Goal: Transaction & Acquisition: Book appointment/travel/reservation

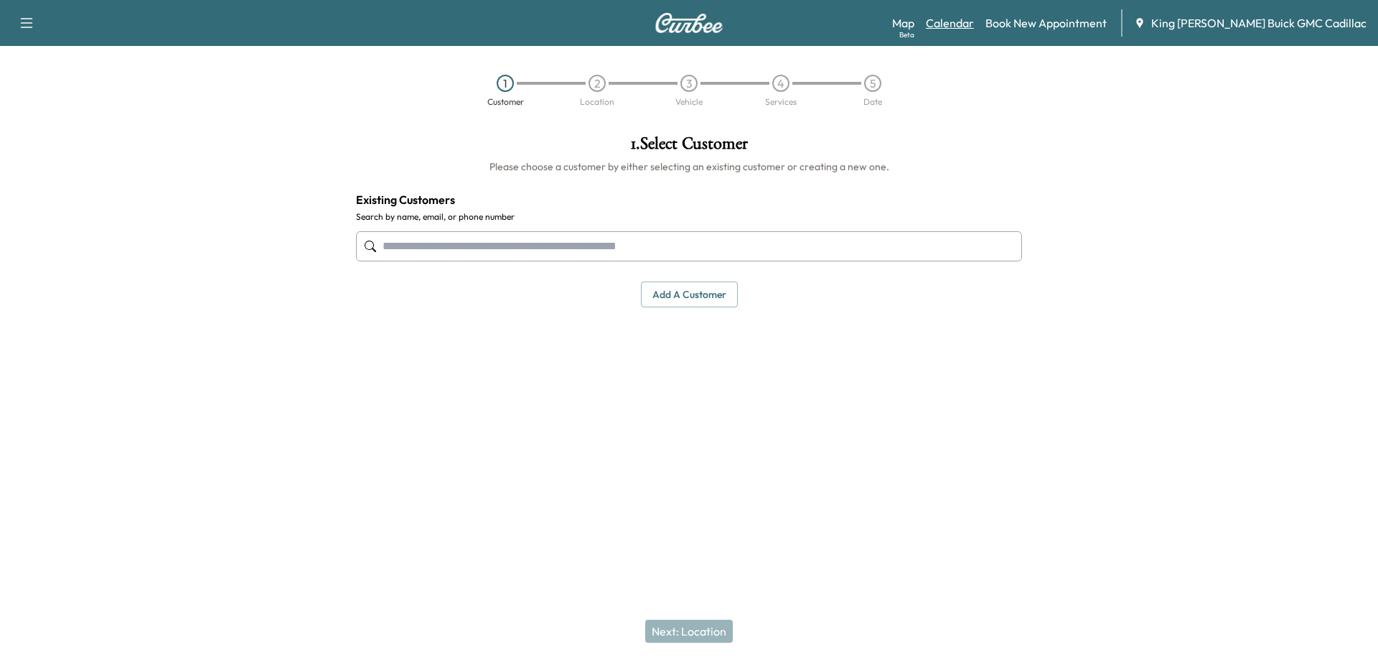
click at [974, 21] on link "Calendar" at bounding box center [950, 22] width 48 height 17
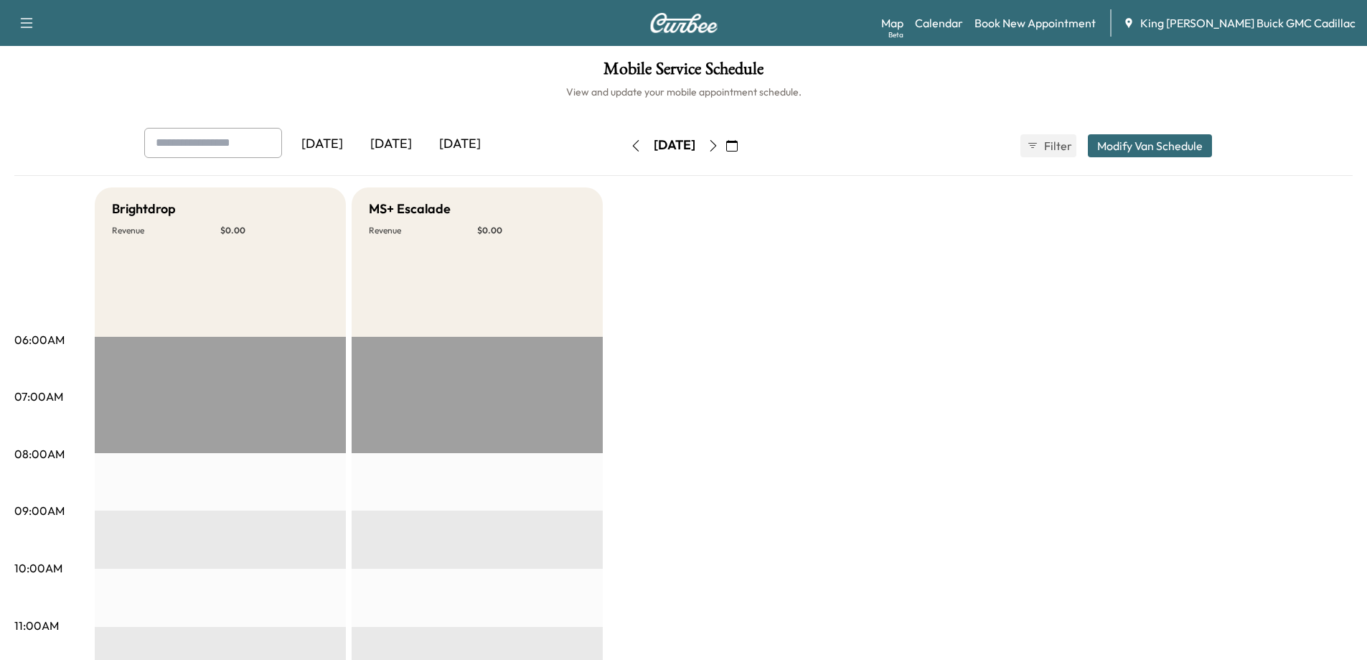
click at [744, 144] on button "button" at bounding box center [732, 145] width 24 height 23
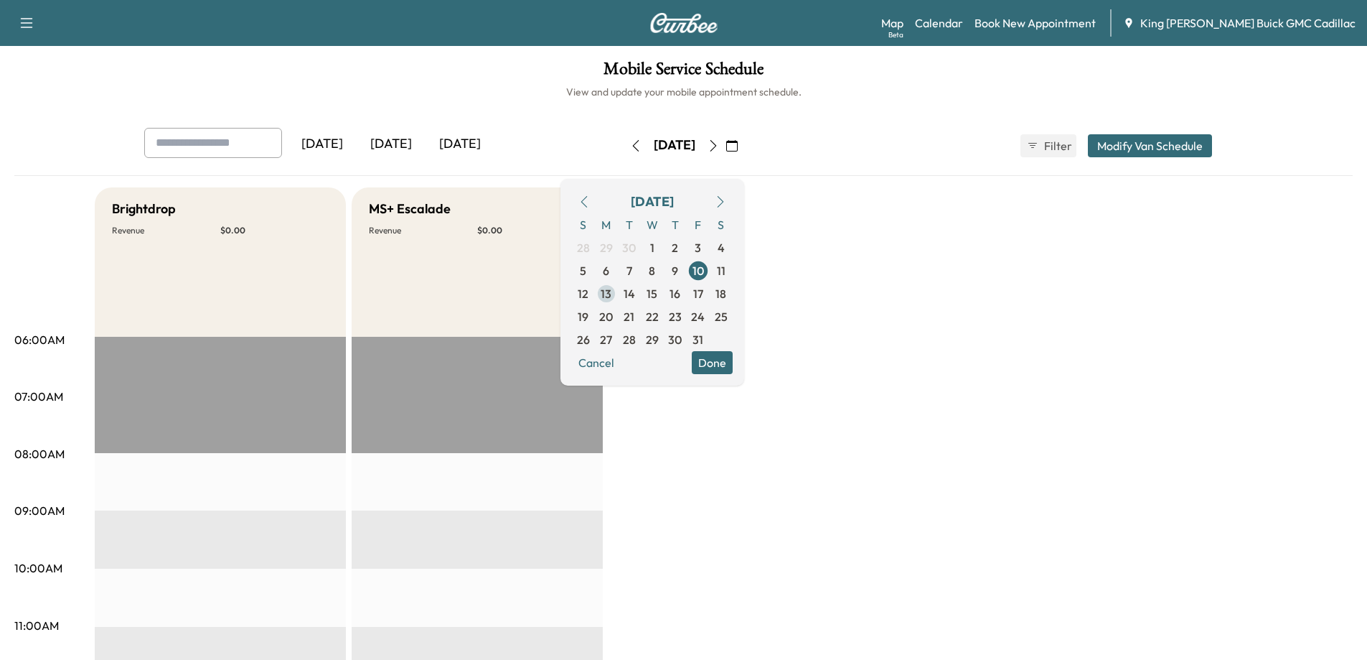
click at [618, 293] on span "13" at bounding box center [606, 293] width 23 height 23
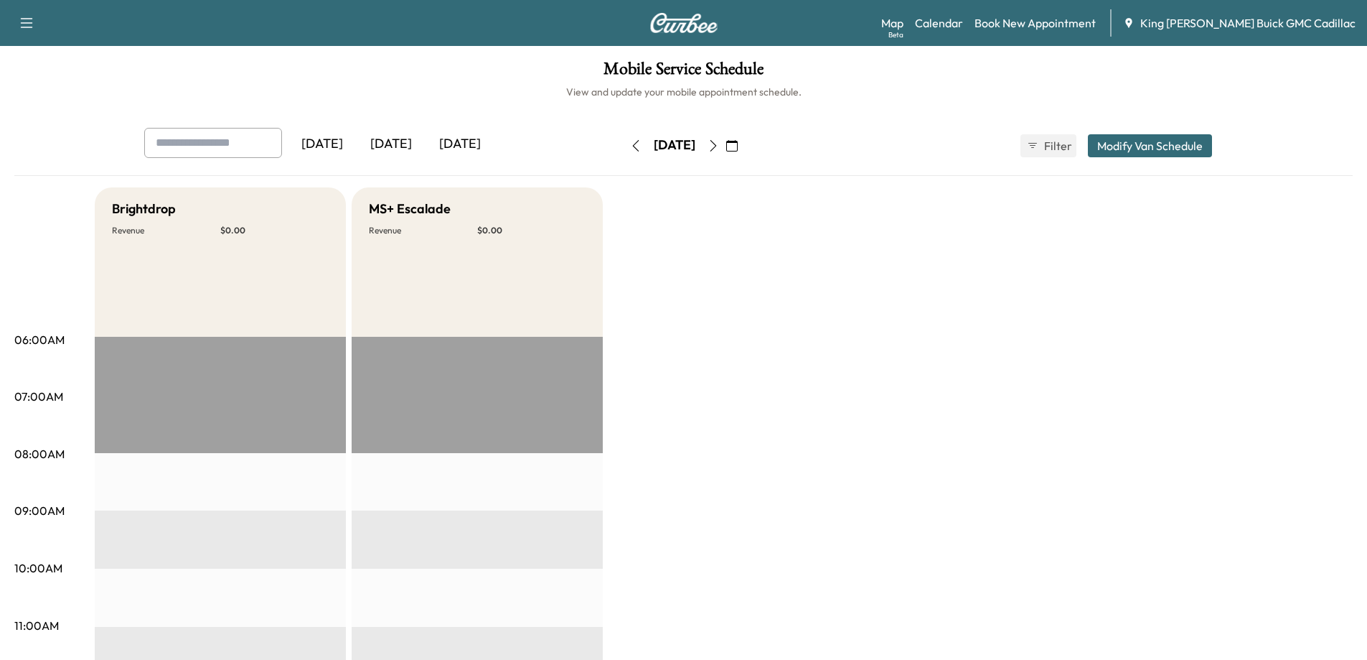
click at [738, 147] on icon "button" at bounding box center [731, 145] width 11 height 11
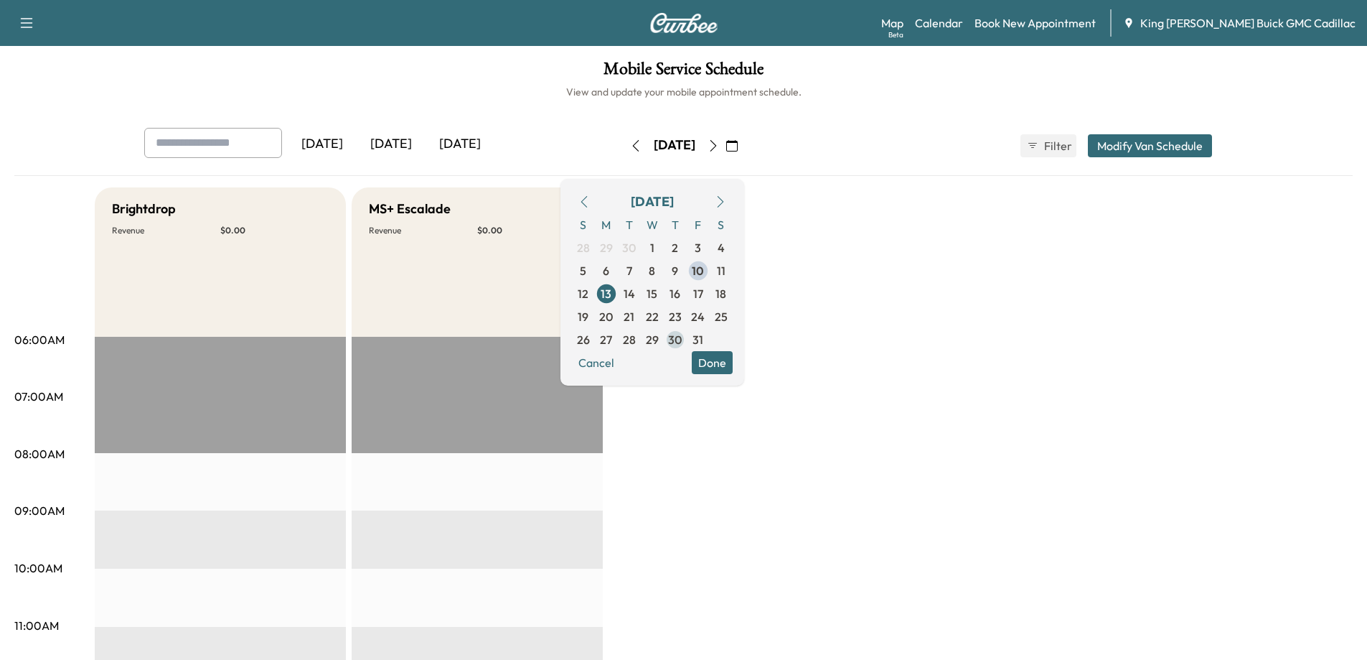
click at [682, 333] on span "30" at bounding box center [675, 339] width 14 height 17
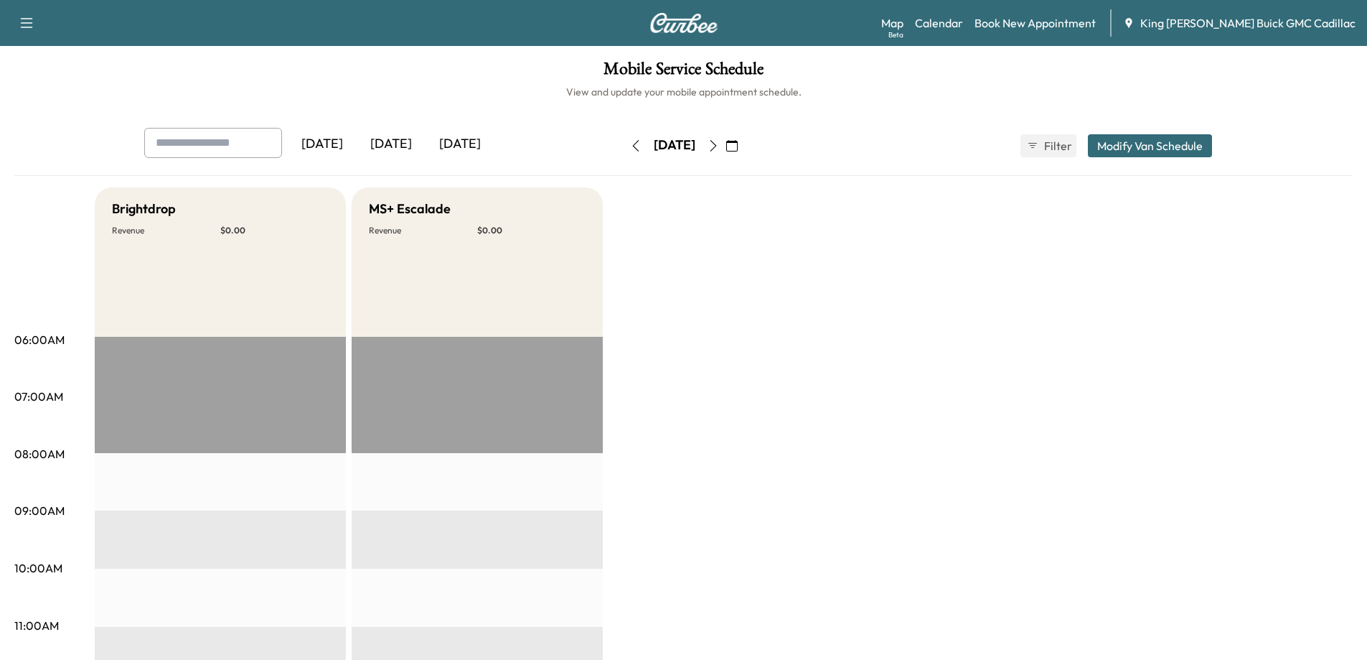
click at [738, 146] on icon "button" at bounding box center [731, 145] width 11 height 11
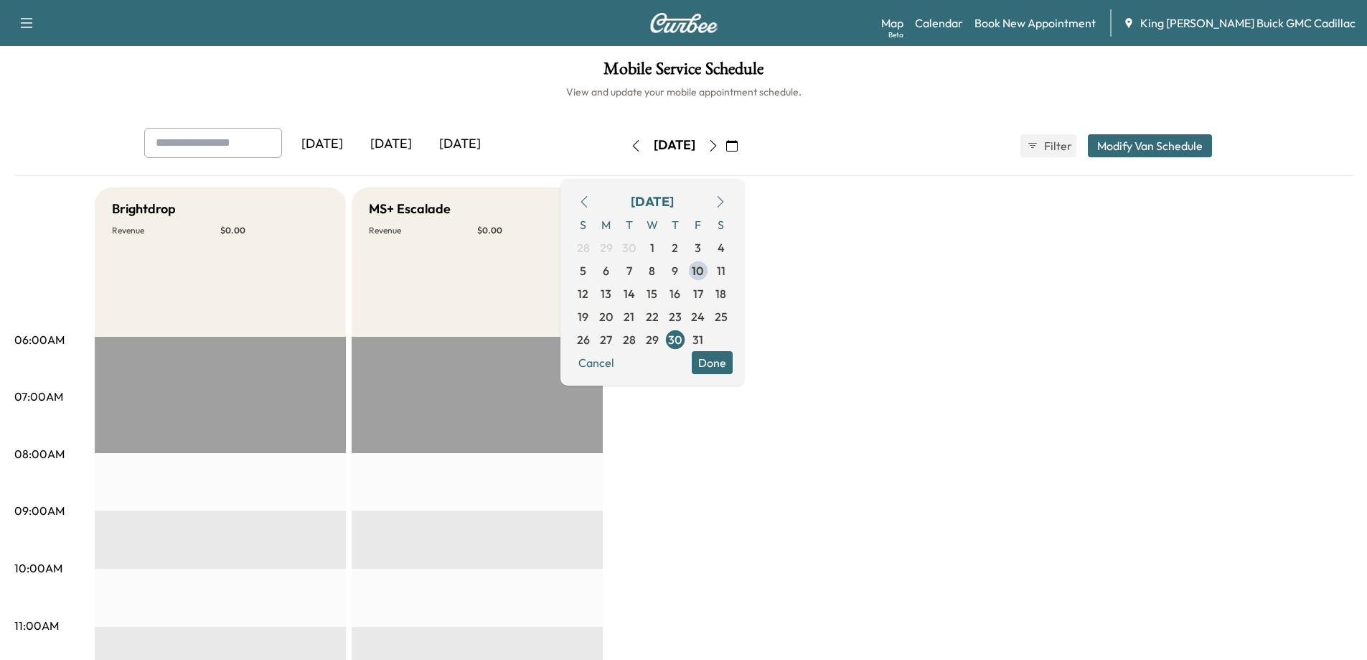
click at [1062, 26] on link "Book New Appointment" at bounding box center [1035, 22] width 121 height 17
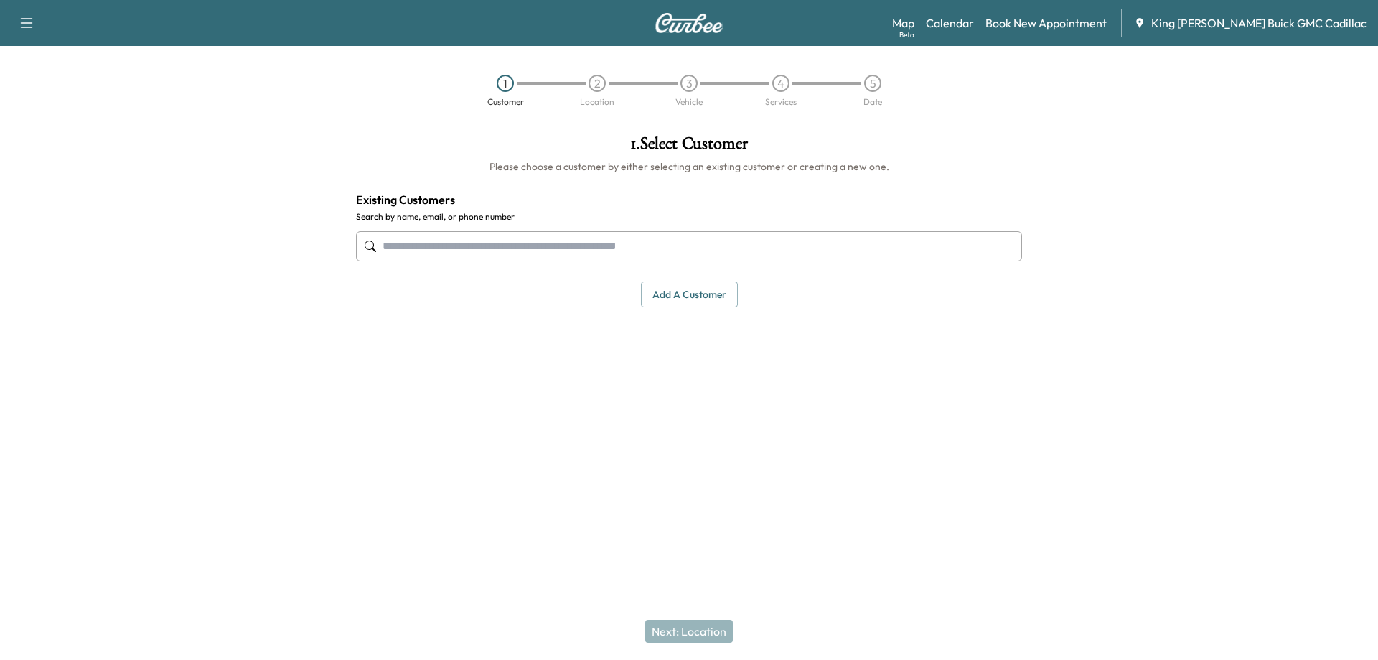
click at [517, 241] on input "text" at bounding box center [689, 246] width 666 height 30
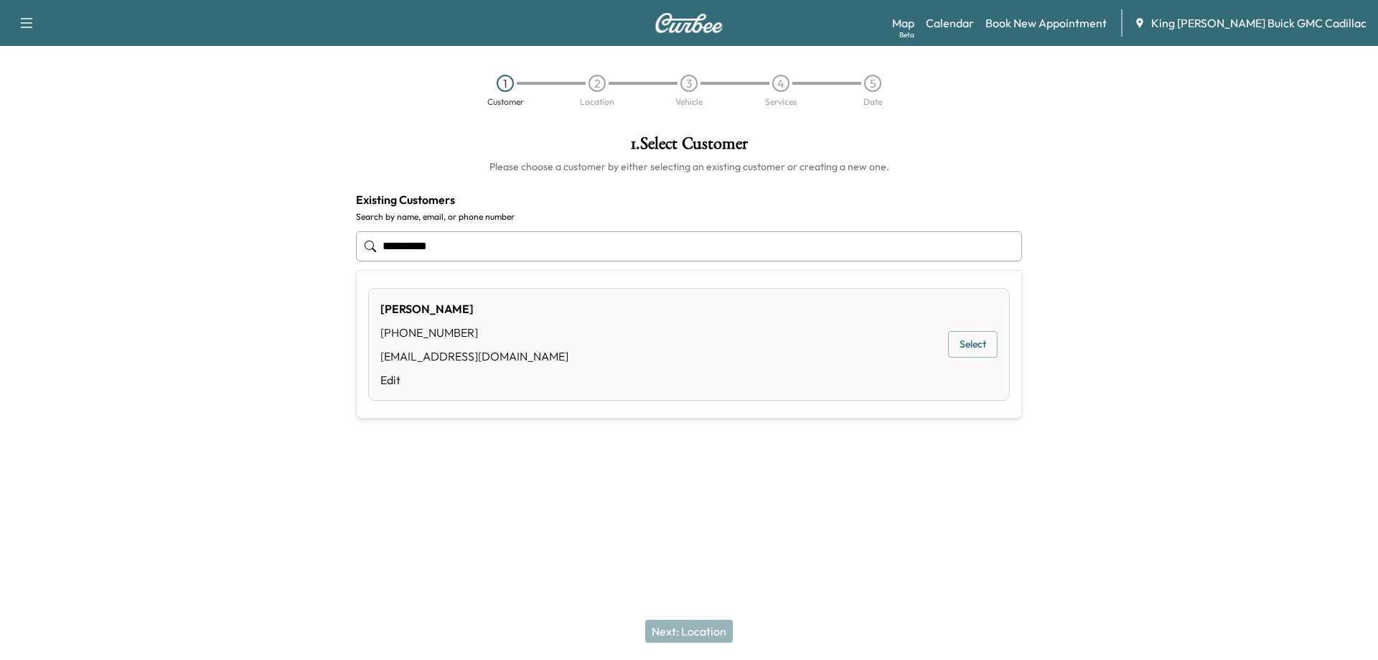
click at [972, 349] on button "Select" at bounding box center [973, 344] width 50 height 27
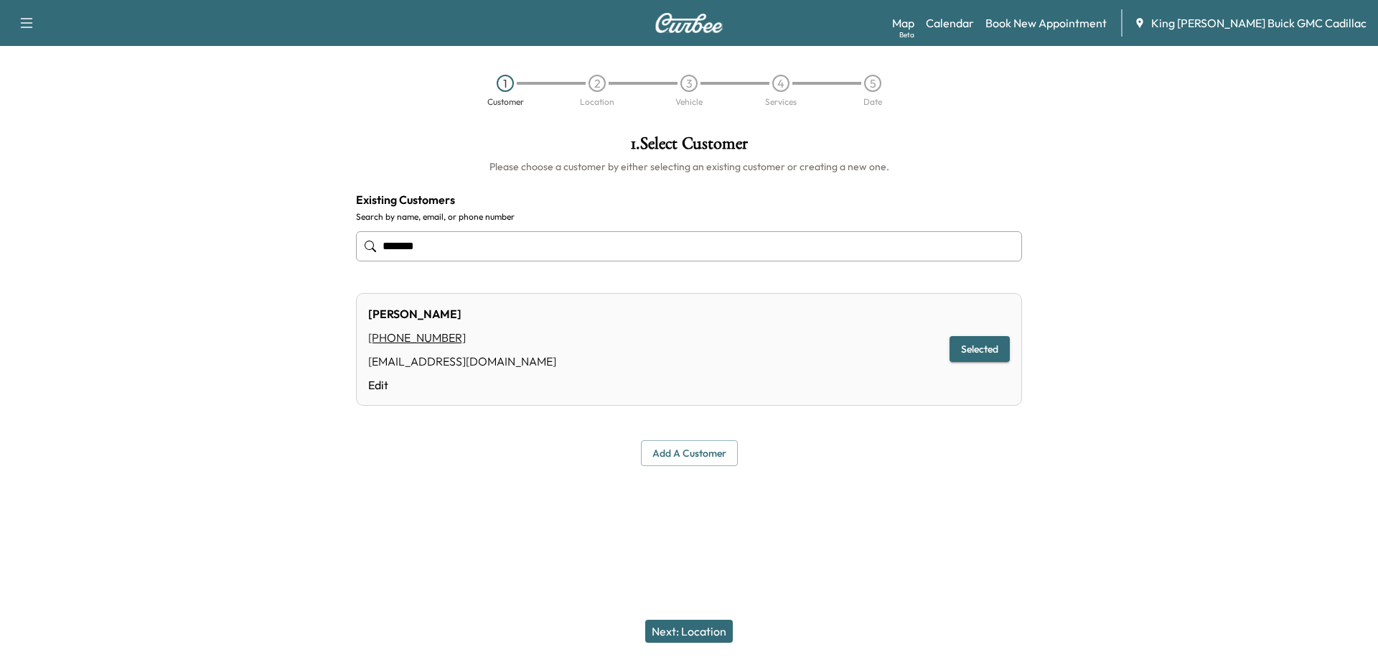
type input "******"
click at [701, 632] on button "Next: Location" at bounding box center [689, 630] width 88 height 23
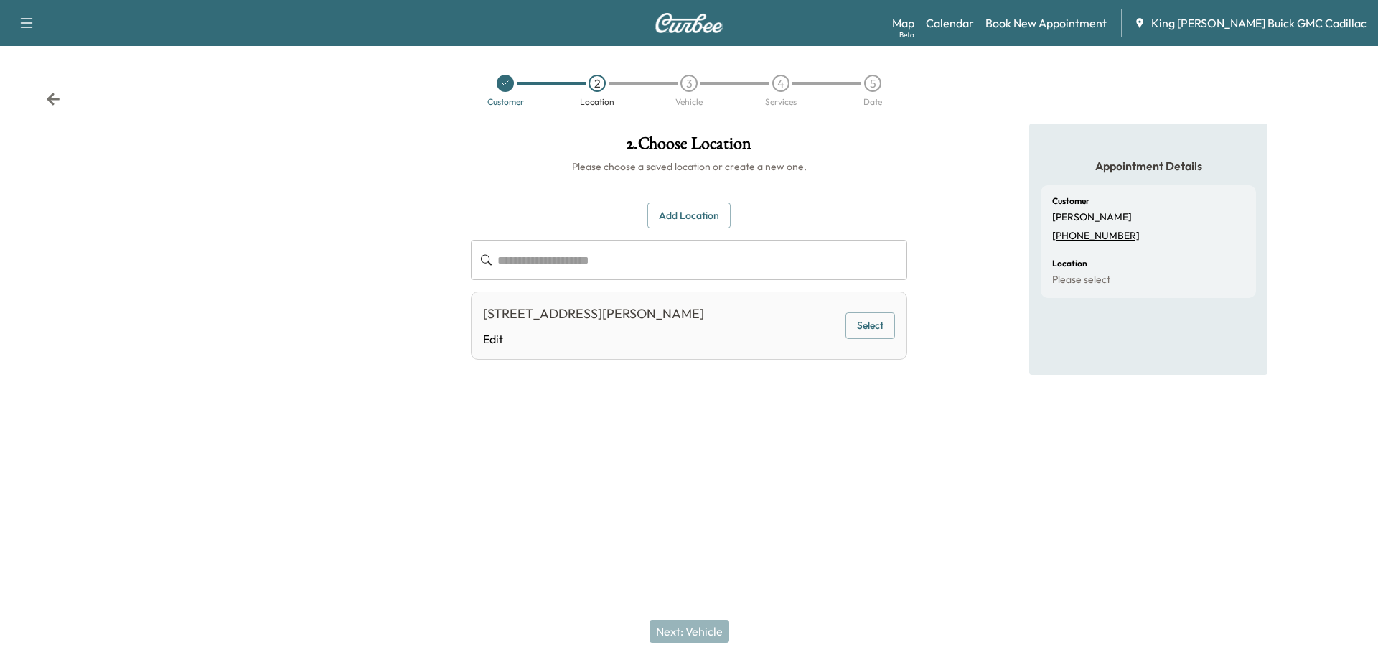
click at [879, 324] on button "Select" at bounding box center [870, 325] width 50 height 27
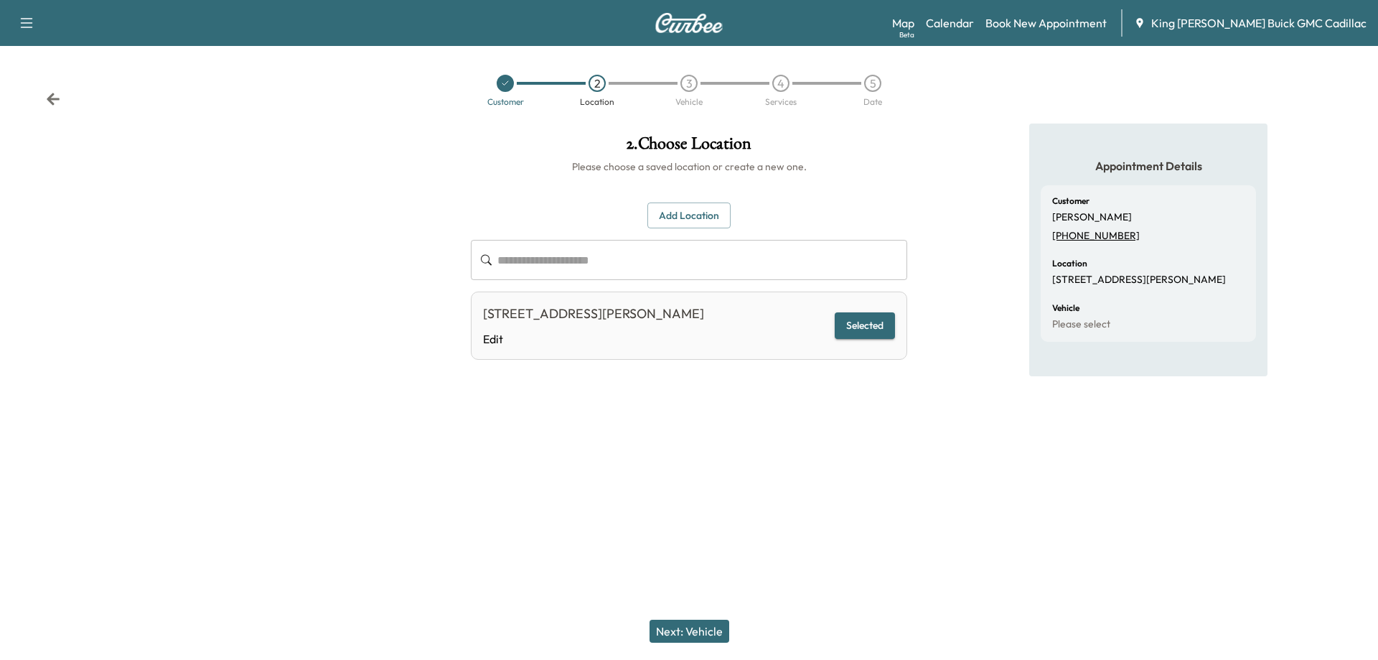
click at [695, 625] on button "Next: Vehicle" at bounding box center [690, 630] width 80 height 23
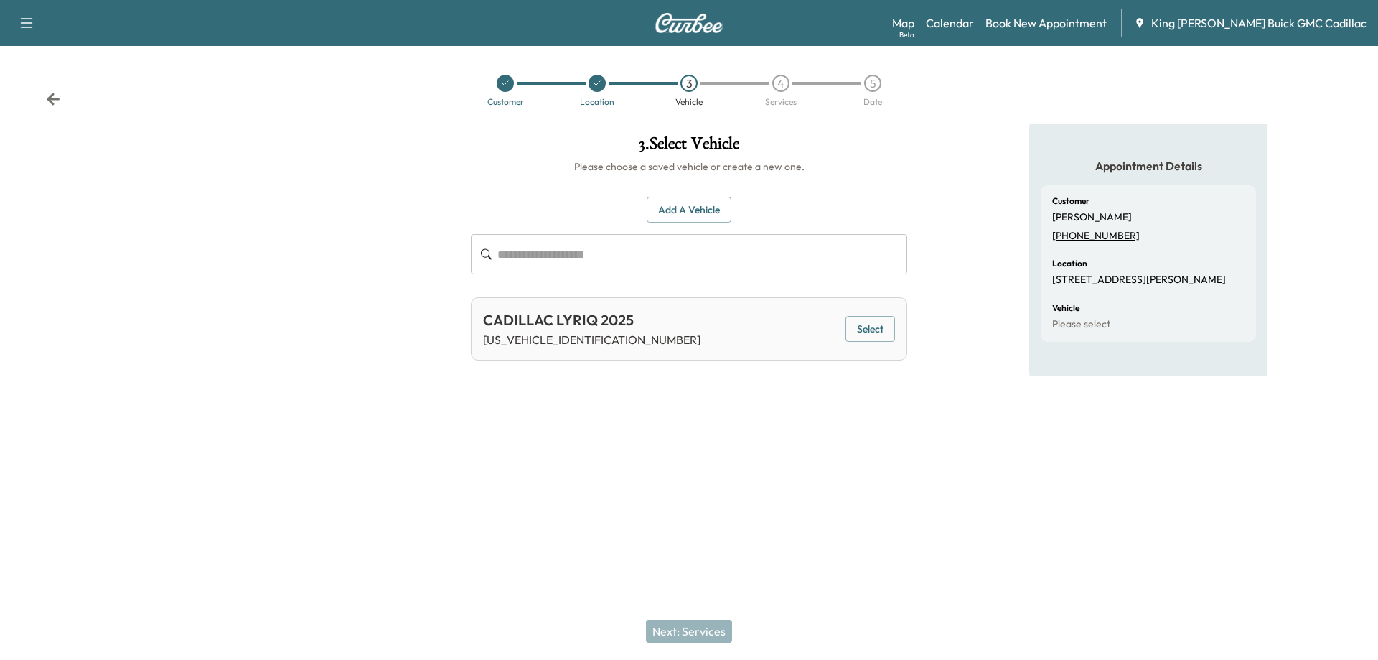
click at [862, 318] on button "Select" at bounding box center [870, 329] width 50 height 27
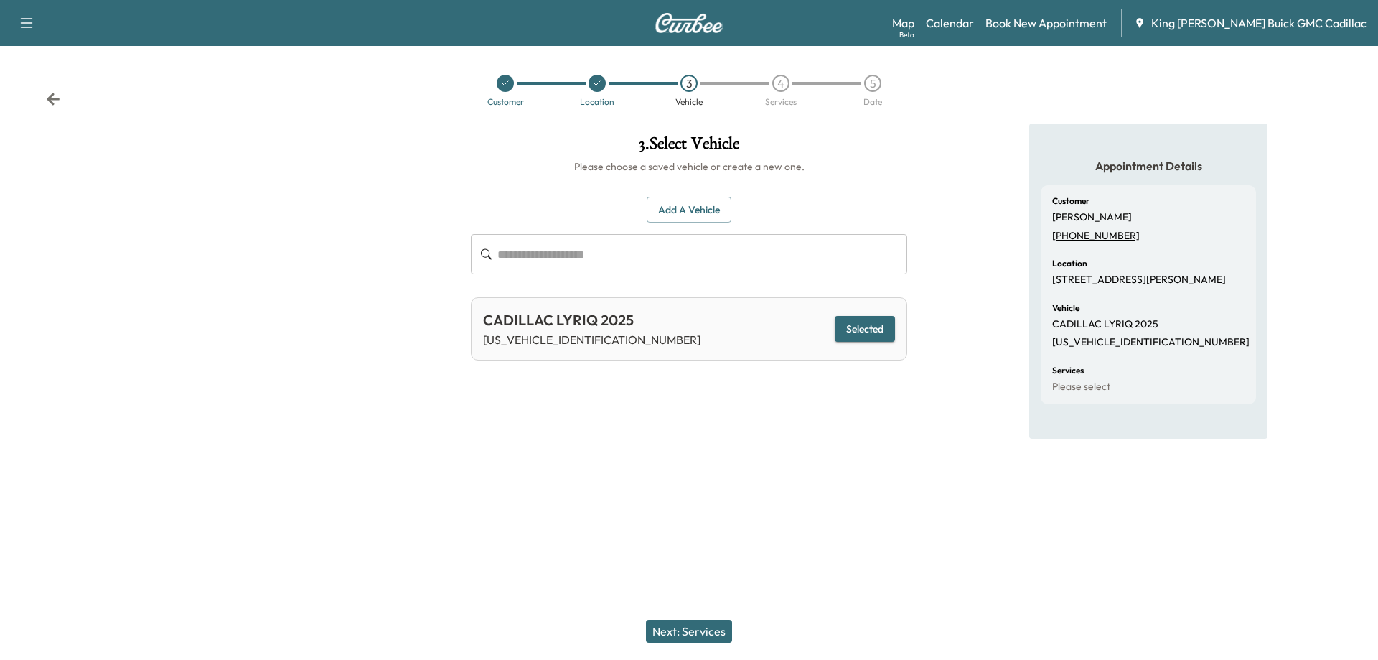
click at [692, 636] on button "Next: Services" at bounding box center [689, 630] width 86 height 23
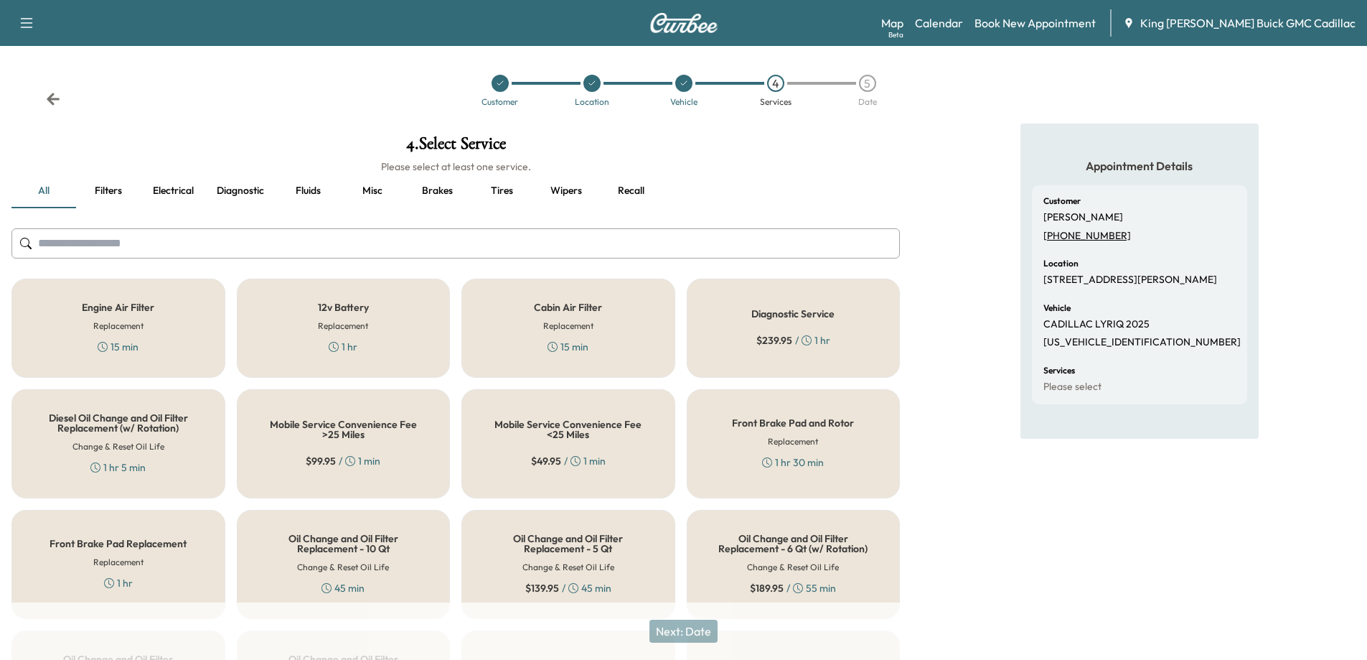
click at [402, 237] on input "text" at bounding box center [455, 243] width 889 height 30
click at [378, 193] on button "Misc" at bounding box center [372, 191] width 65 height 34
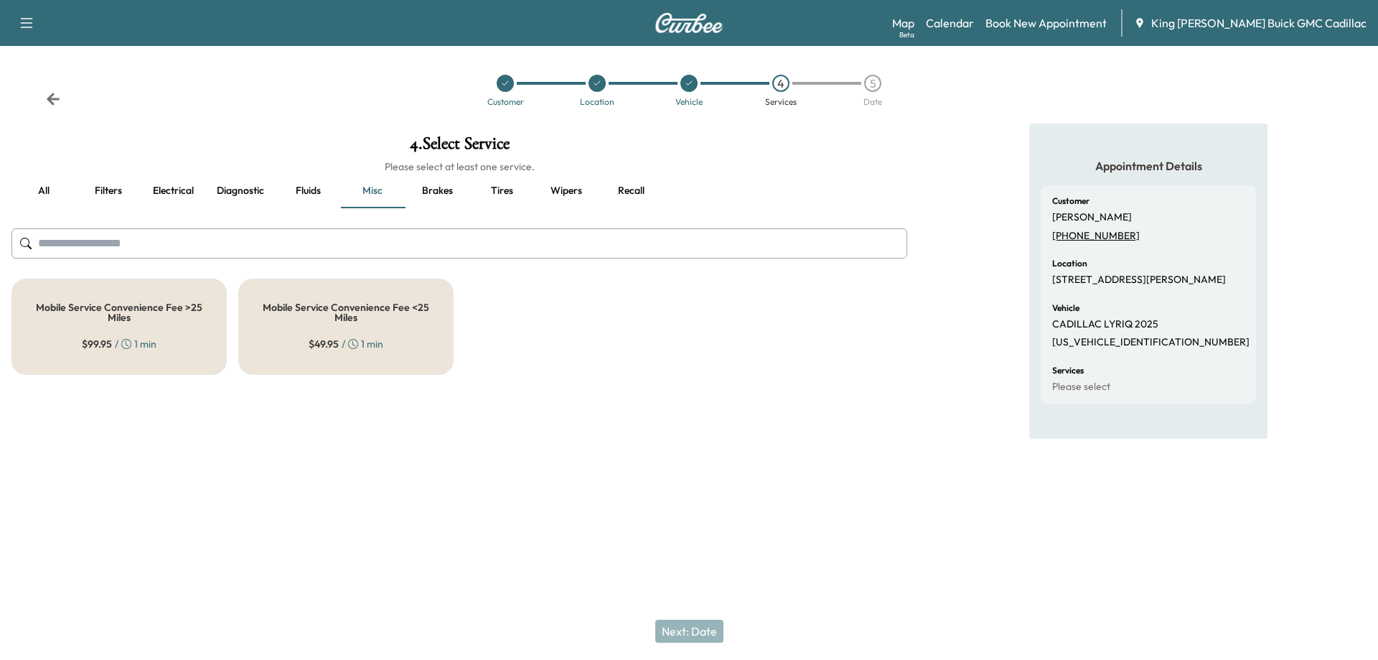
click at [52, 189] on button "all" at bounding box center [43, 191] width 65 height 34
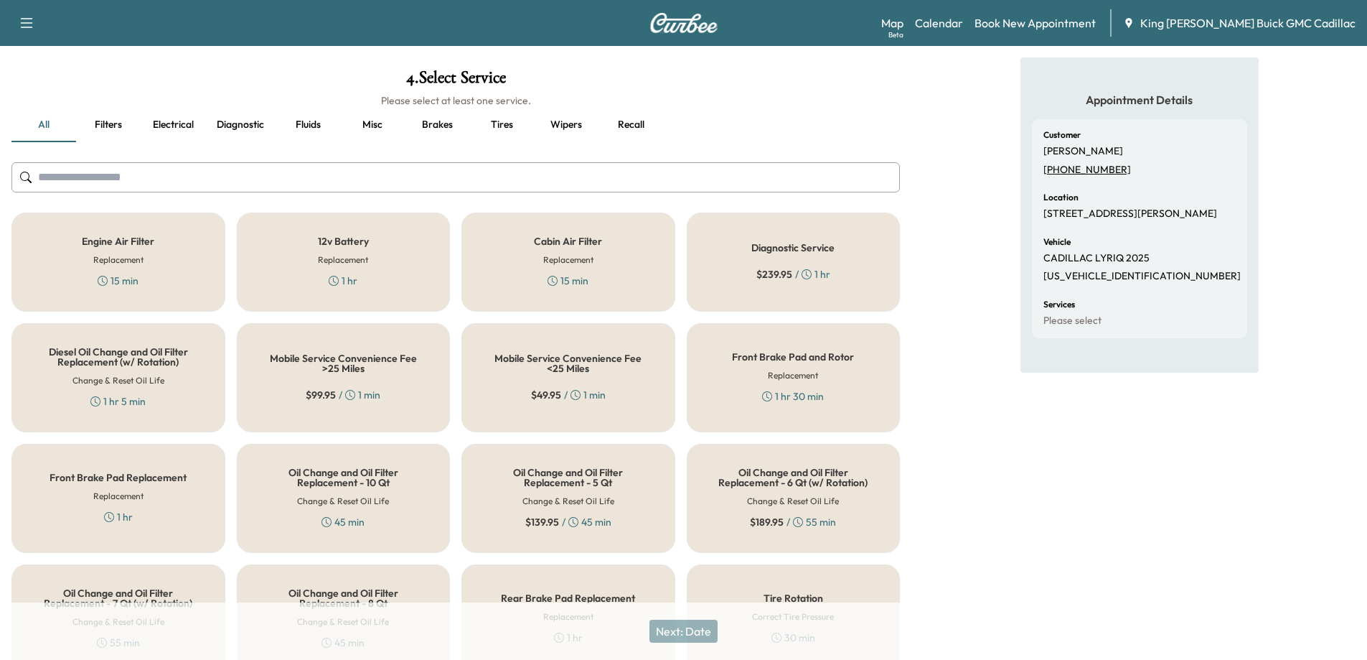
scroll to position [144, 0]
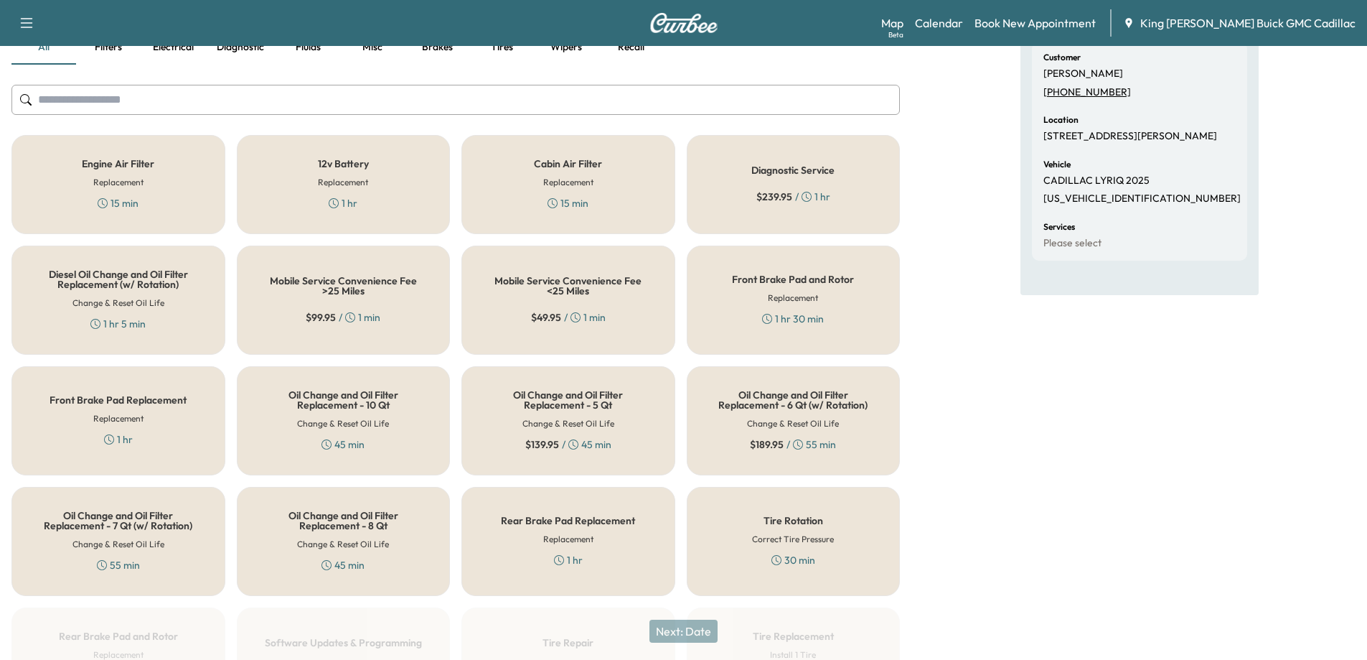
click at [790, 221] on div "Diagnostic Service $ 239.95 / 1 hr" at bounding box center [794, 184] width 214 height 99
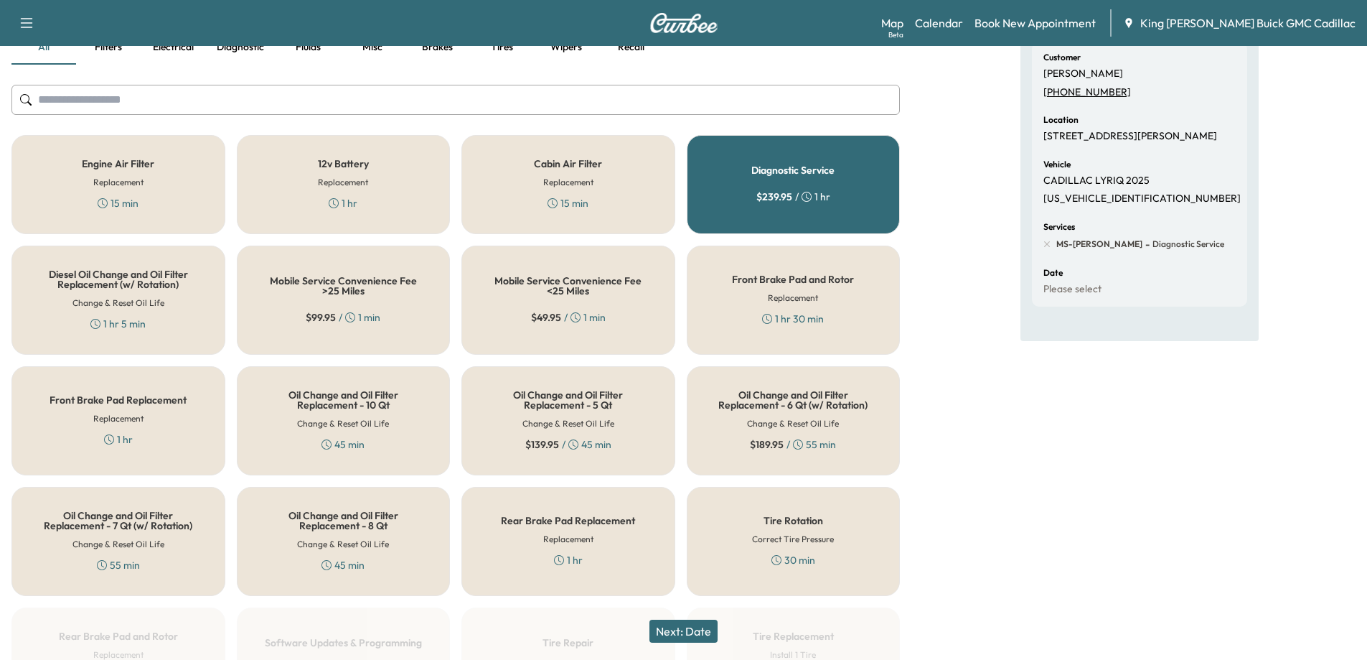
click at [703, 632] on button "Next: Date" at bounding box center [684, 630] width 68 height 23
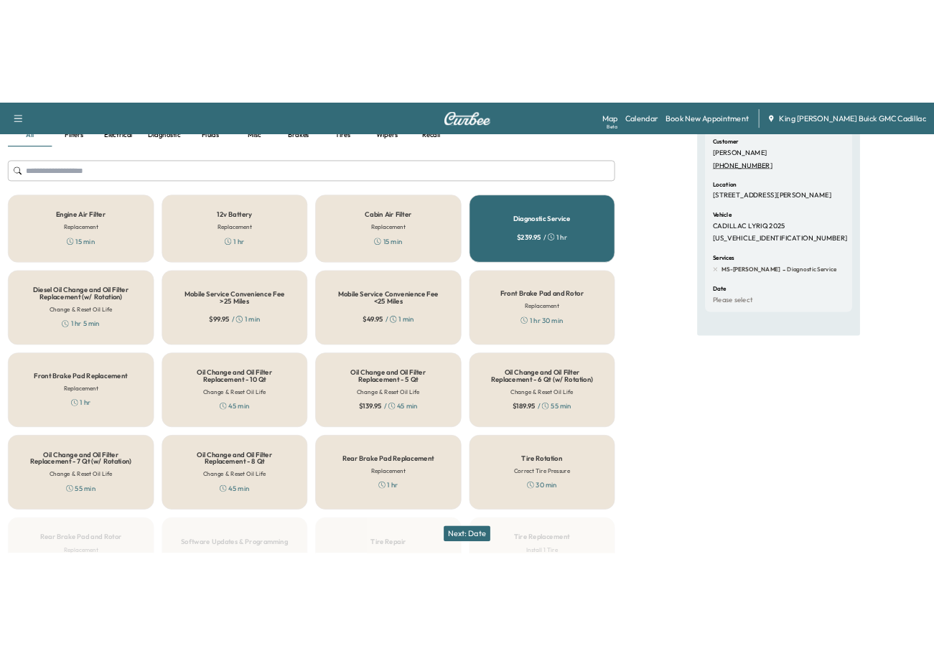
scroll to position [0, 0]
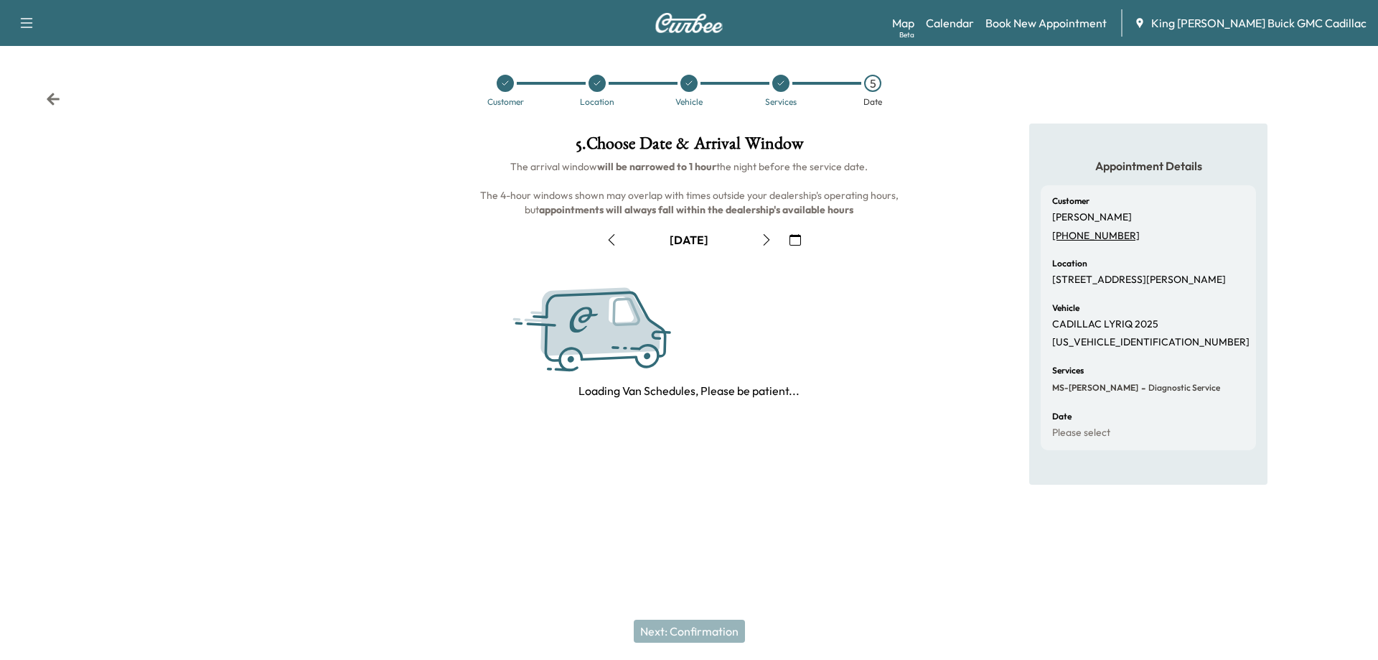
click at [797, 239] on icon "button" at bounding box center [795, 239] width 11 height 11
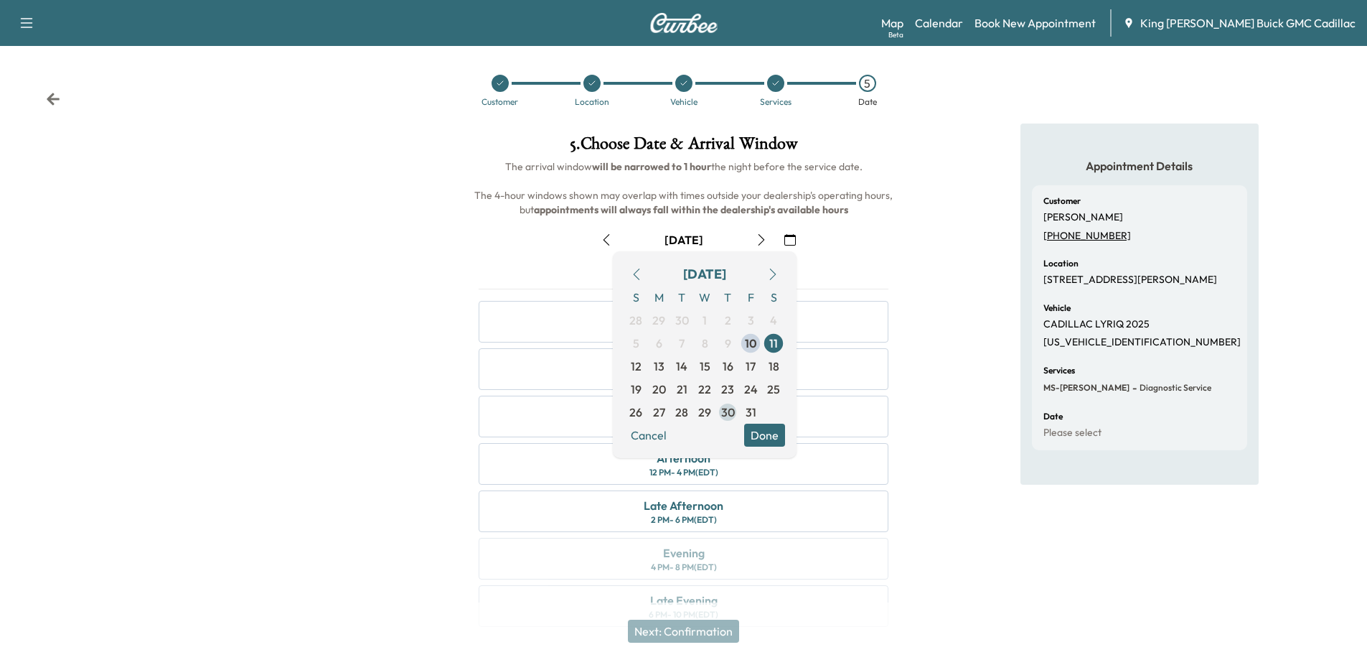
click at [728, 403] on span "30" at bounding box center [728, 411] width 14 height 17
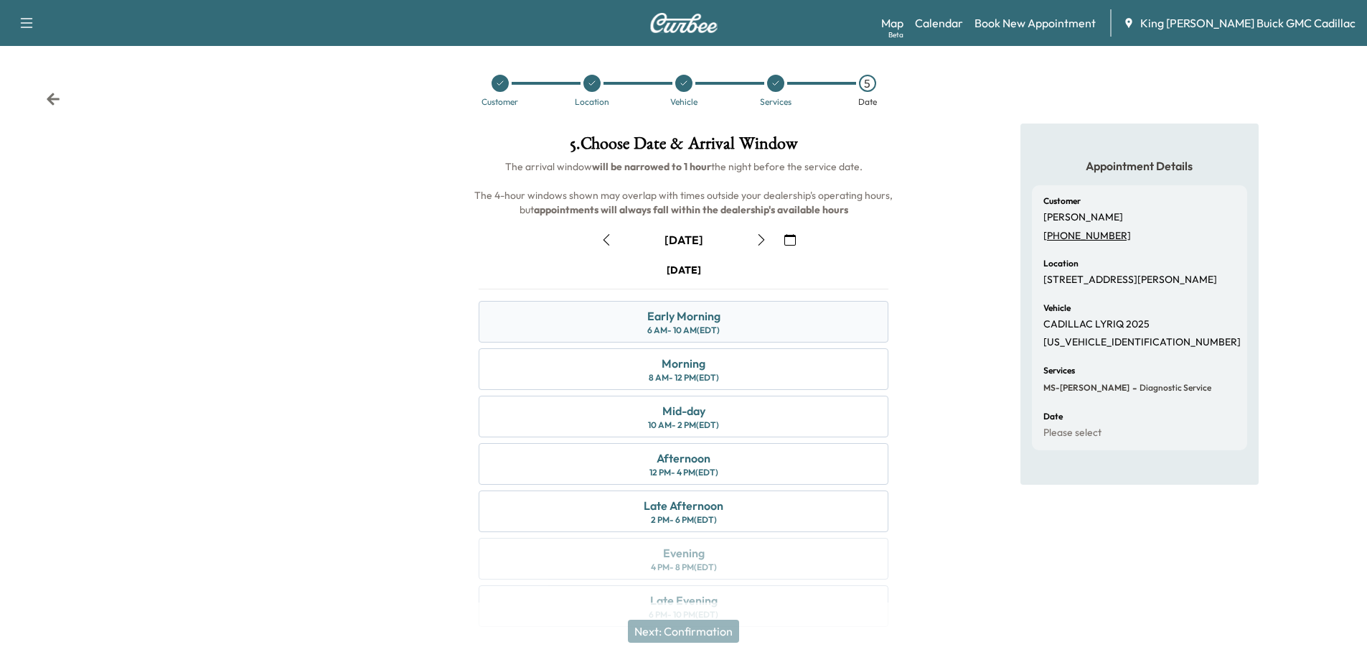
click at [703, 333] on div "6 AM - 10 AM (EDT)" at bounding box center [683, 329] width 72 height 11
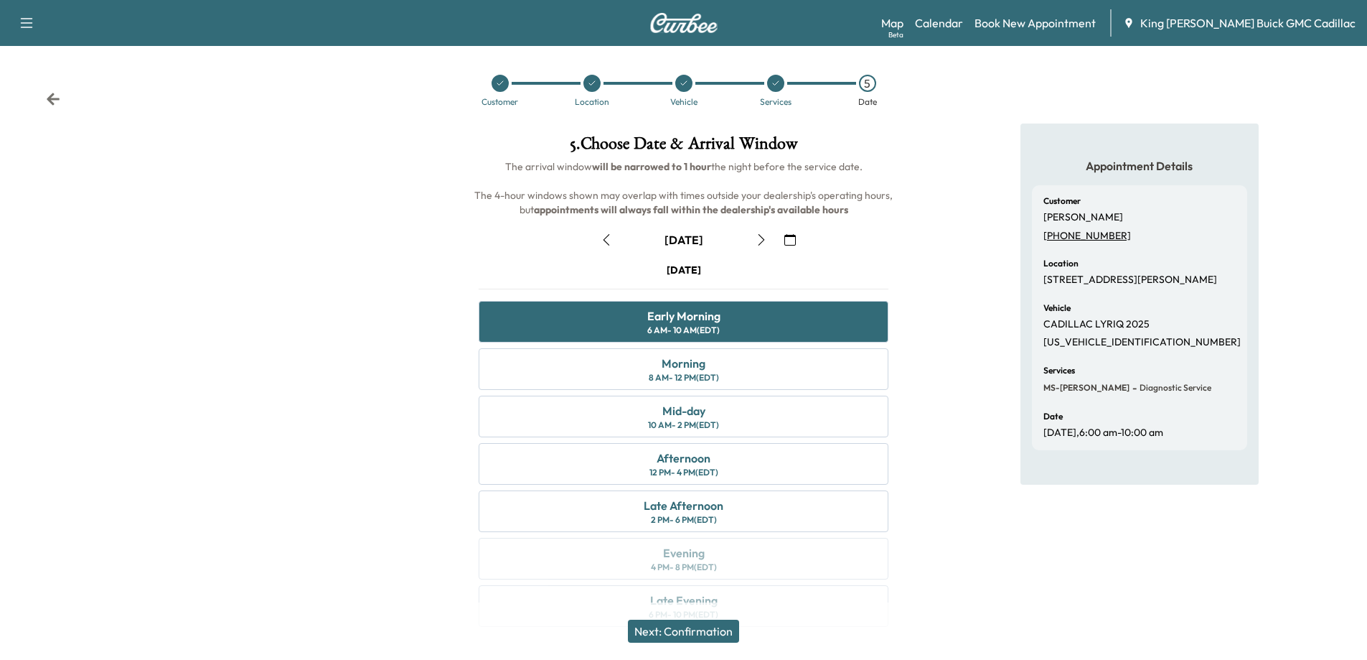
click at [724, 627] on button "Next: Confirmation" at bounding box center [683, 630] width 111 height 23
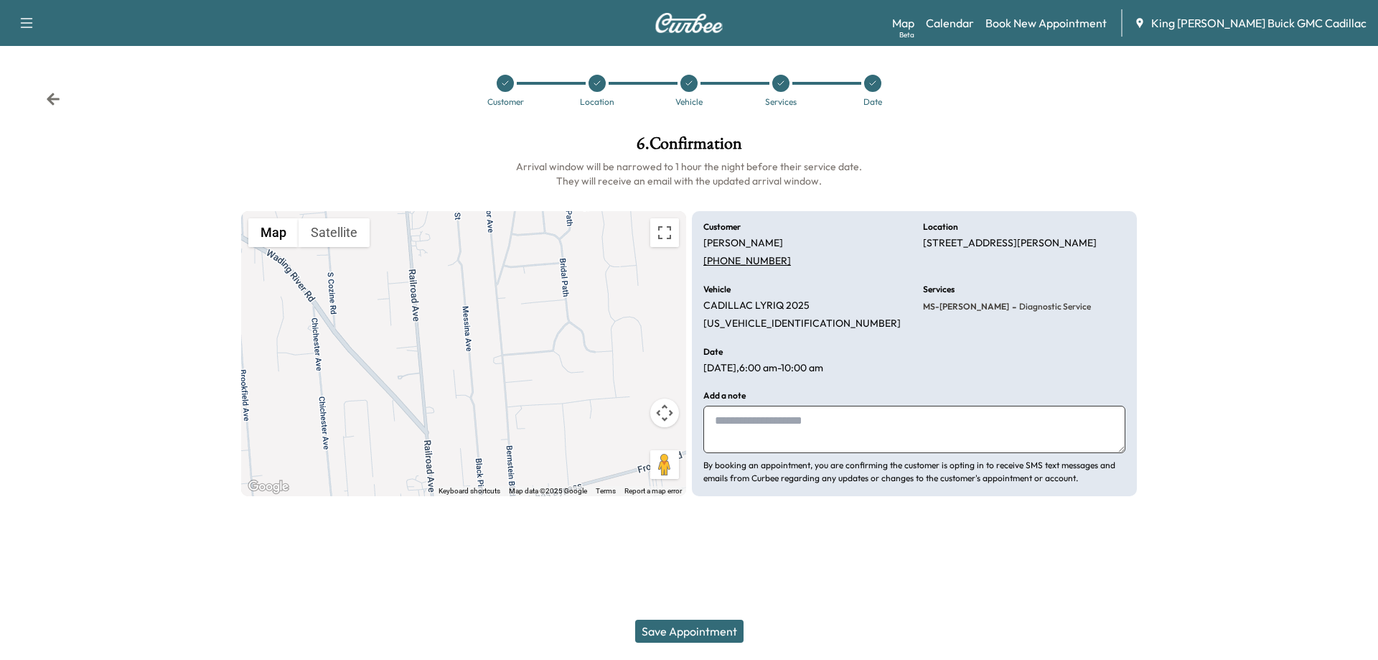
click at [753, 431] on textarea at bounding box center [914, 429] width 422 height 47
type textarea "**********"
click at [722, 632] on button "Save Appointment" at bounding box center [689, 630] width 108 height 23
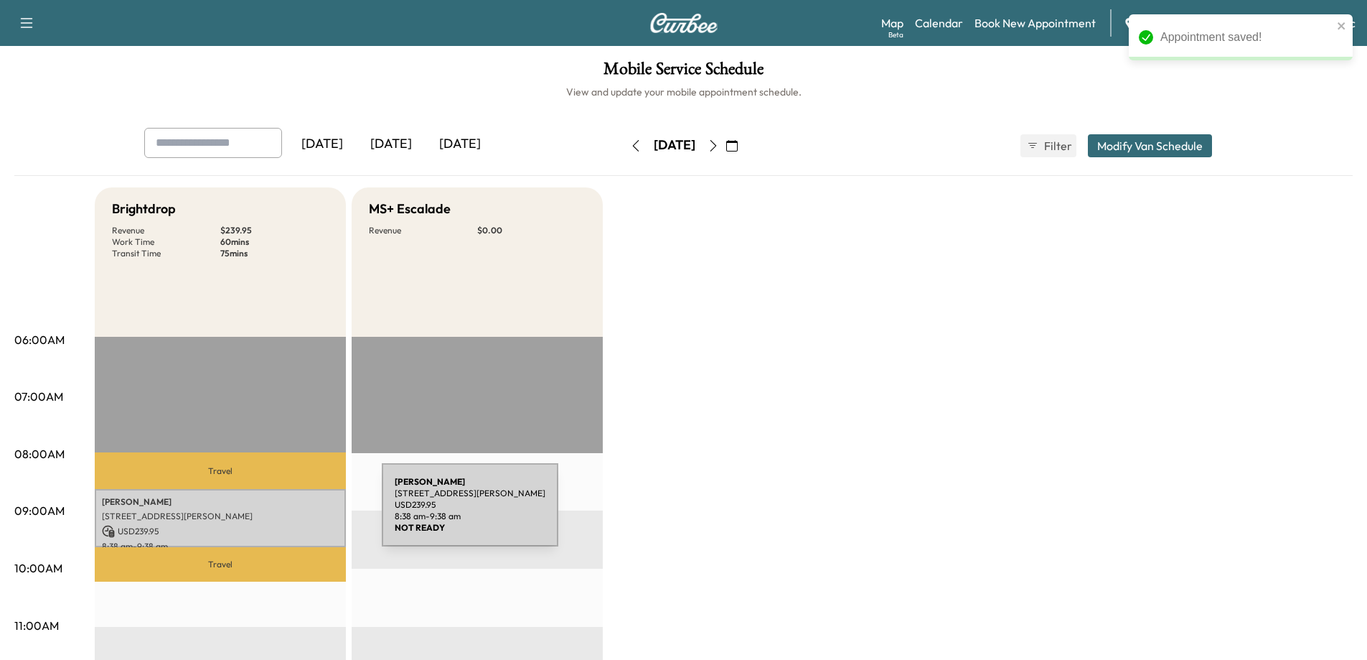
click at [274, 513] on p "[STREET_ADDRESS][PERSON_NAME]" at bounding box center [220, 515] width 237 height 11
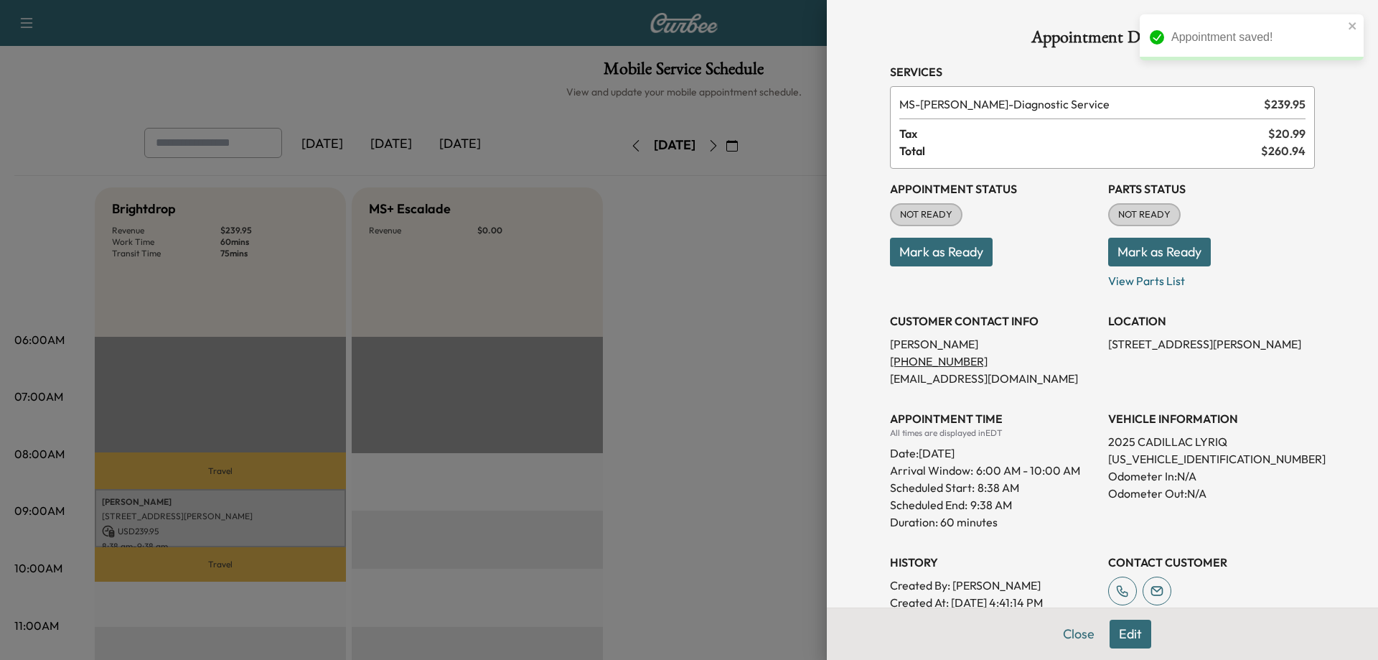
click at [914, 256] on button "Mark as Ready" at bounding box center [941, 252] width 103 height 29
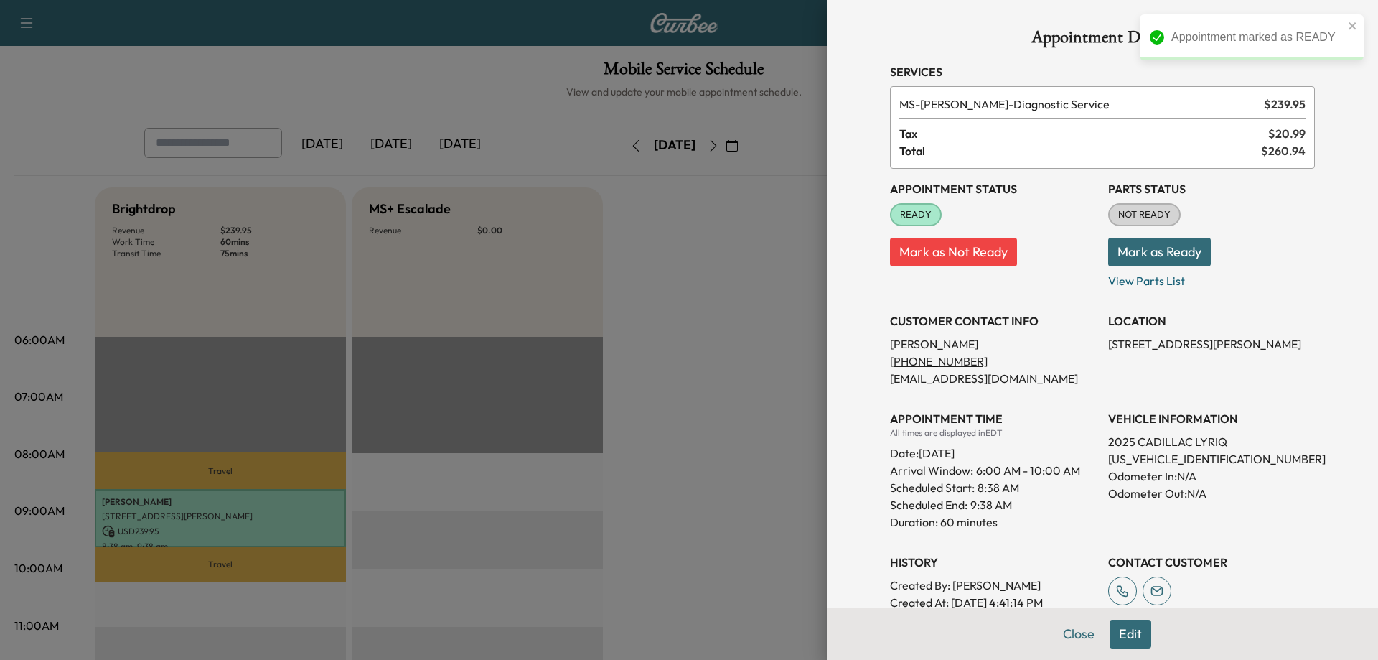
click at [1075, 633] on button "Close" at bounding box center [1079, 633] width 50 height 29
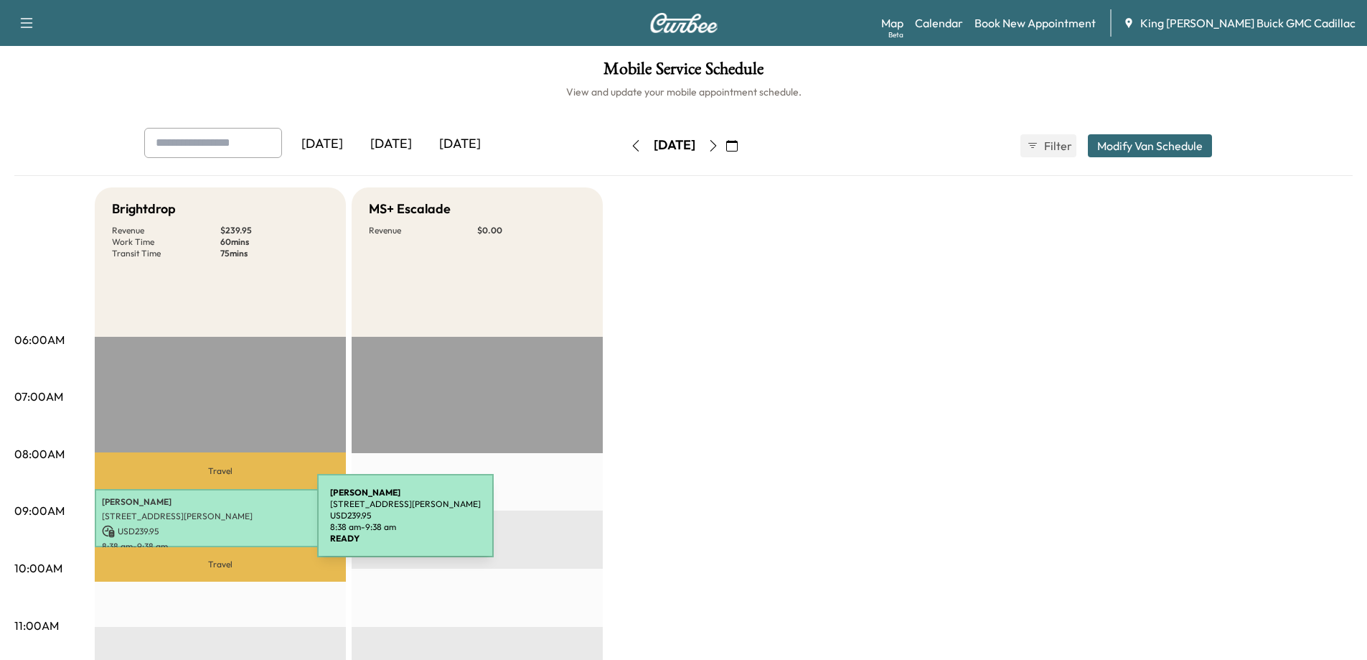
click at [210, 525] on p "USD 239.95" at bounding box center [220, 531] width 237 height 13
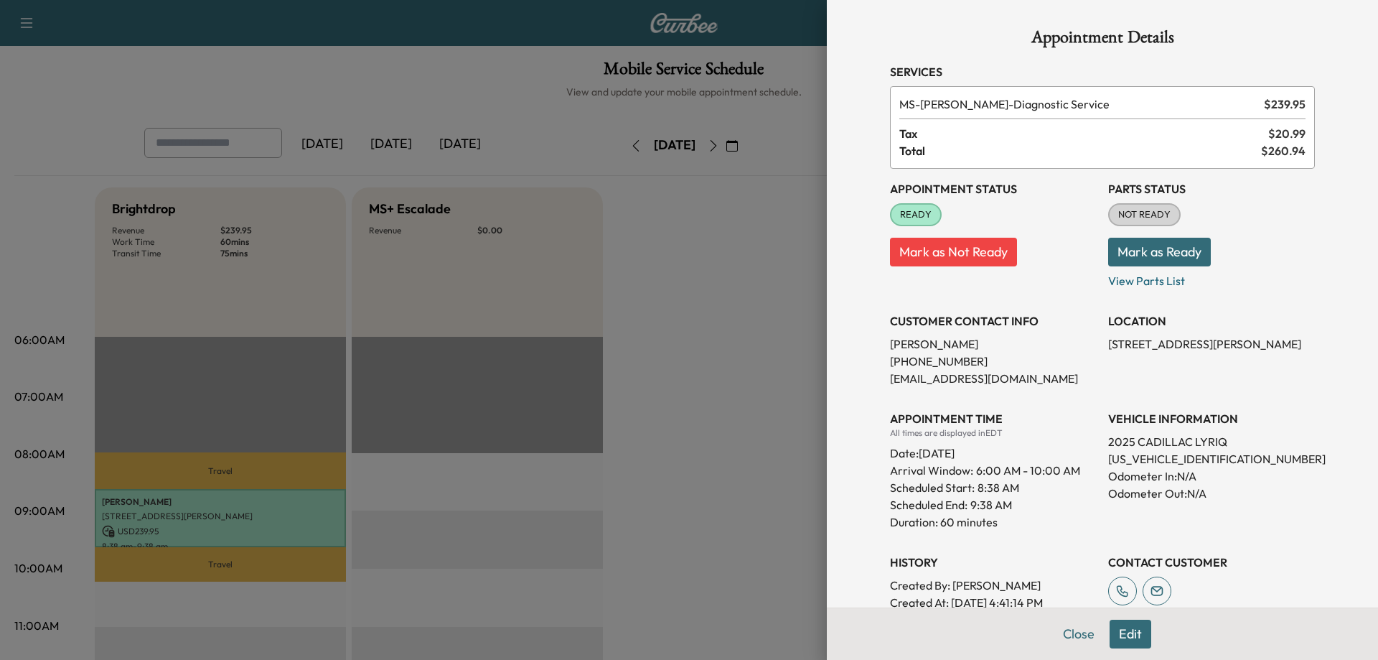
click at [829, 333] on div "Appointment Details Services MS-DIAG - Diagnostic Service $ 239.95 Tax $ 20.99 …" at bounding box center [1102, 330] width 551 height 660
click at [828, 331] on div "Appointment Details Services MS-DIAG - Diagnostic Service $ 239.95 Tax $ 20.99 …" at bounding box center [1102, 330] width 551 height 660
click at [310, 499] on div at bounding box center [689, 330] width 1378 height 660
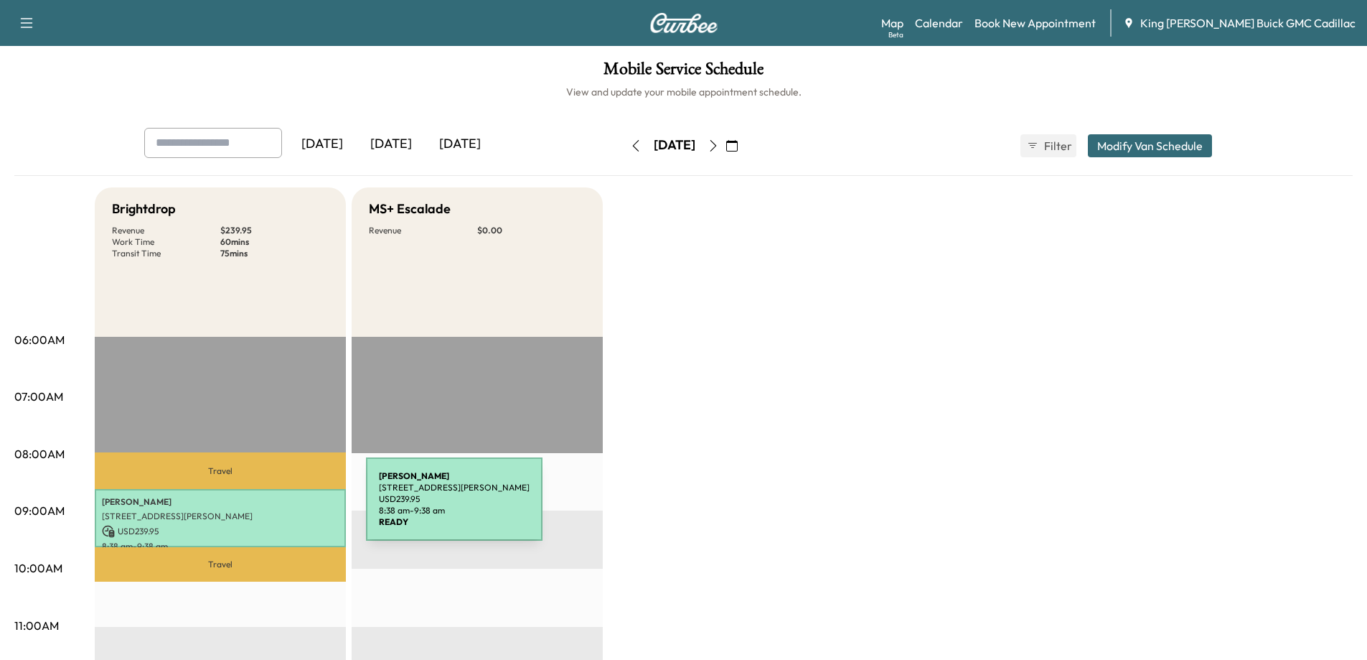
drag, startPoint x: 258, startPoint y: 507, endPoint x: 259, endPoint y: 517, distance: 9.4
click at [259, 517] on div "[PERSON_NAME] [STREET_ADDRESS][PERSON_NAME] USD 239.95 8:38 am - 9:38 am" at bounding box center [220, 518] width 251 height 58
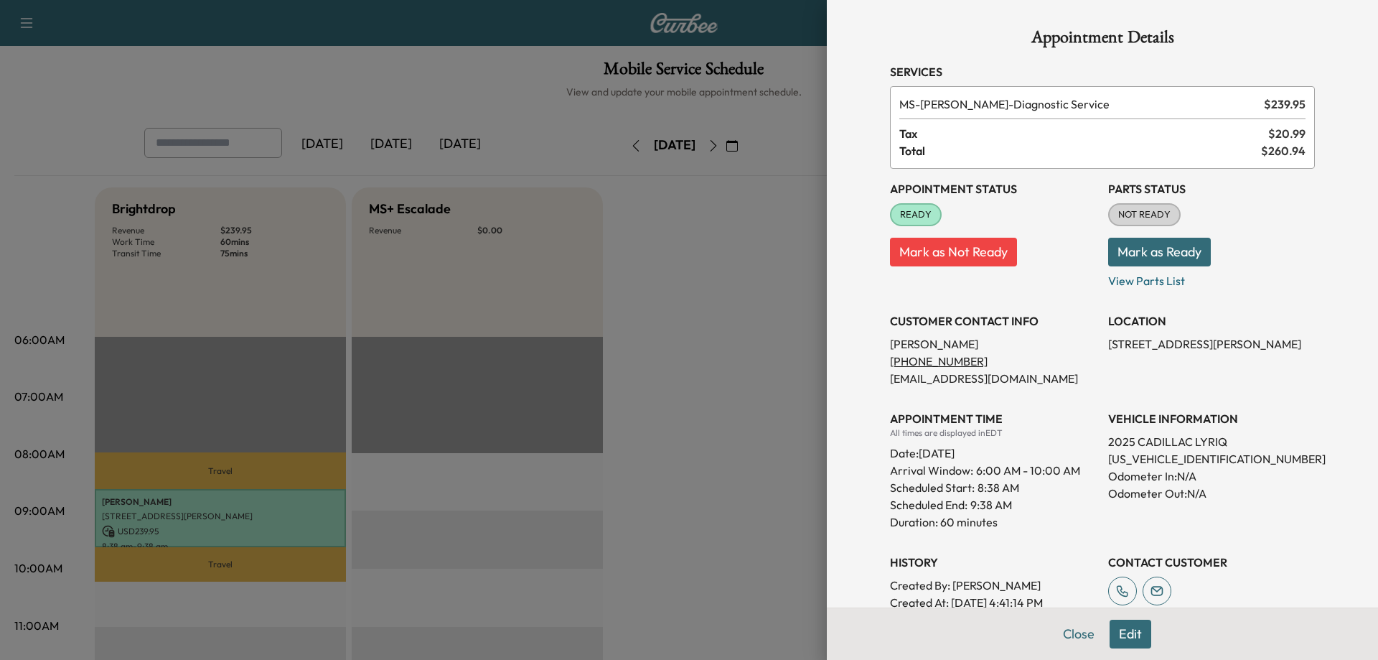
click at [848, 413] on div "Appointment Details Services MS-DIAG - Diagnostic Service $ 239.95 Tax $ 20.99 …" at bounding box center [1102, 330] width 551 height 660
click at [851, 417] on div "Appointment Details Services MS-DIAG - Diagnostic Service $ 239.95 Tax $ 20.99 …" at bounding box center [1102, 330] width 551 height 660
click at [1064, 630] on button "Close" at bounding box center [1079, 633] width 50 height 29
